Goal: Task Accomplishment & Management: Use online tool/utility

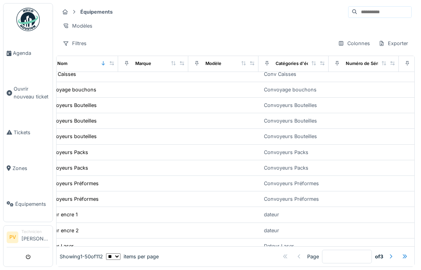
scroll to position [401, 18]
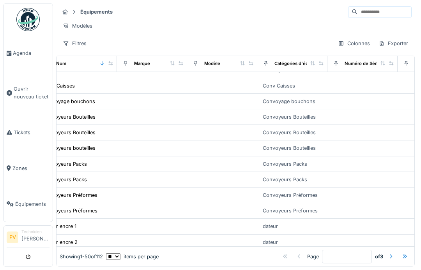
click at [26, 53] on span "Agenda" at bounding box center [31, 52] width 37 height 7
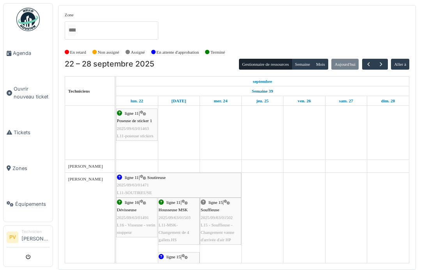
scroll to position [378, 0]
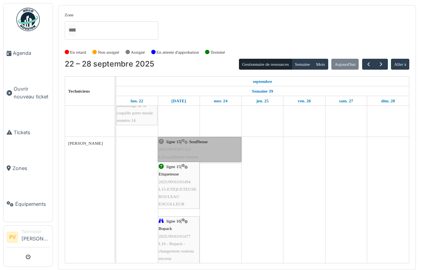
click at [184, 144] on link "ligne 15 | Souffleuse 2025/09/63/01323 L15-souffleuse bouton" at bounding box center [199, 149] width 83 height 25
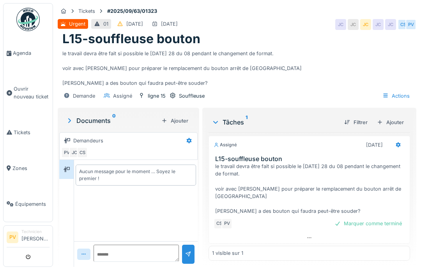
scroll to position [3, 0]
click at [363, 219] on div "Marquer comme terminé" at bounding box center [368, 224] width 74 height 11
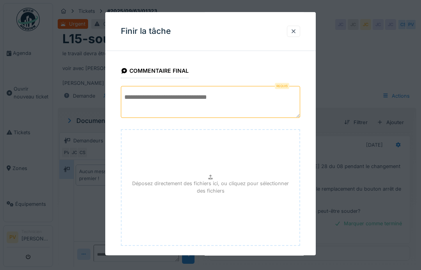
click at [164, 97] on textarea at bounding box center [210, 102] width 179 height 32
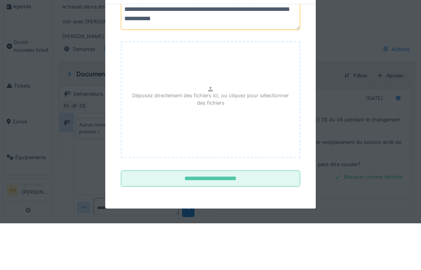
scroll to position [41, 0]
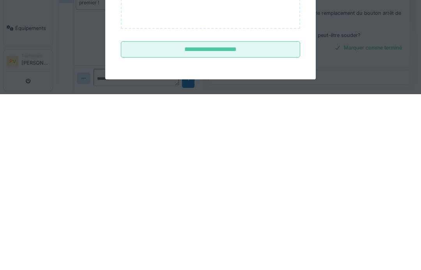
type textarea "**********"
click at [228, 218] on input "**********" at bounding box center [210, 226] width 179 height 16
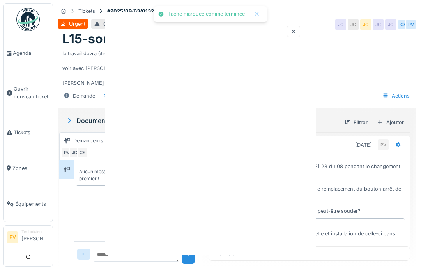
scroll to position [0, 0]
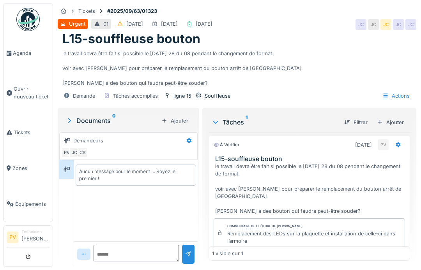
click at [25, 50] on span "Agenda" at bounding box center [31, 52] width 37 height 7
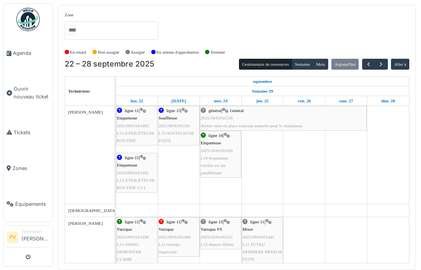
click at [30, 257] on icon "submit" at bounding box center [28, 257] width 5 height 5
